Goal: Find specific page/section: Find specific page/section

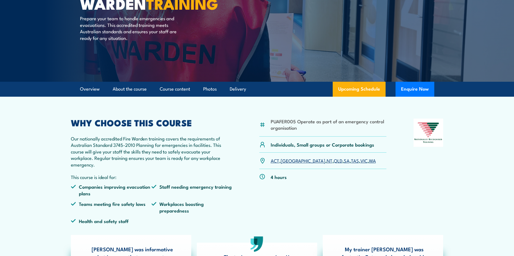
scroll to position [83, 0]
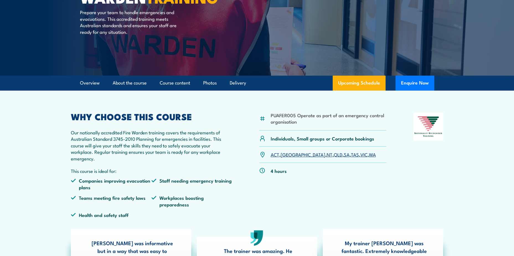
click at [327, 154] on link "NT" at bounding box center [330, 154] width 6 height 7
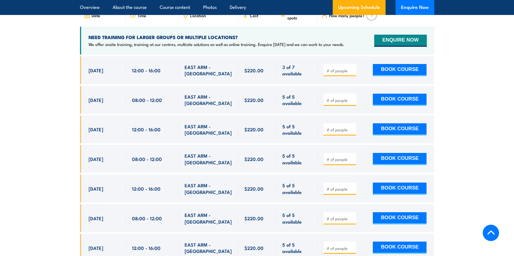
scroll to position [1057, 0]
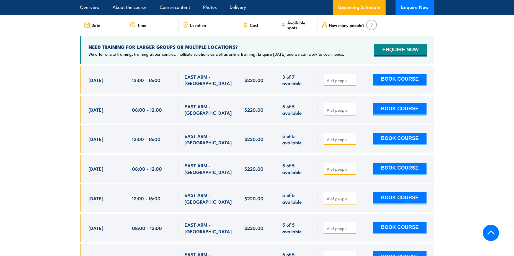
click at [44, 160] on section "UPCOMING SCHEDULE FOR - "Fire Warden Training" [DATE] [DATE]" at bounding box center [257, 145] width 514 height 329
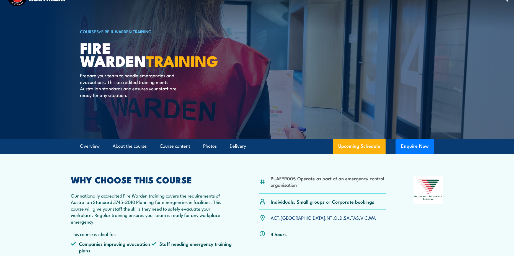
scroll to position [5, 0]
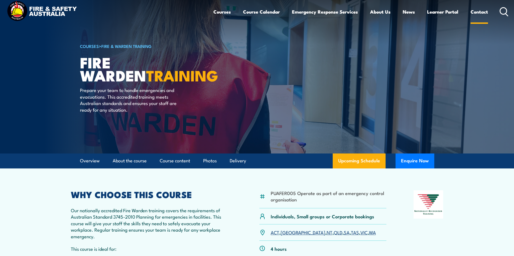
click at [476, 12] on link "Contact" at bounding box center [479, 11] width 17 height 15
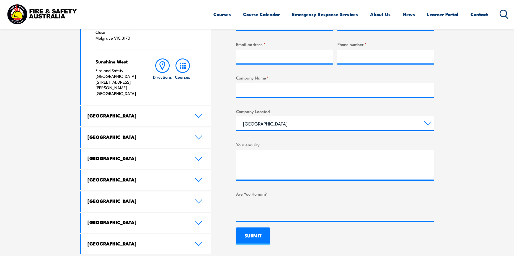
scroll to position [277, 0]
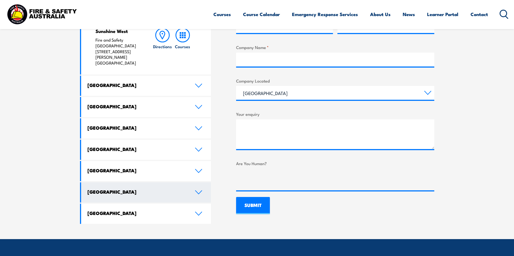
click at [197, 182] on link "[GEOGRAPHIC_DATA]" at bounding box center [146, 192] width 130 height 20
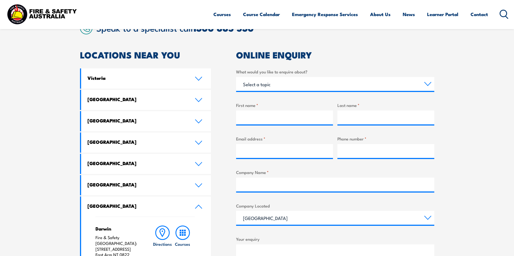
scroll to position [194, 0]
